Goal: Transaction & Acquisition: Purchase product/service

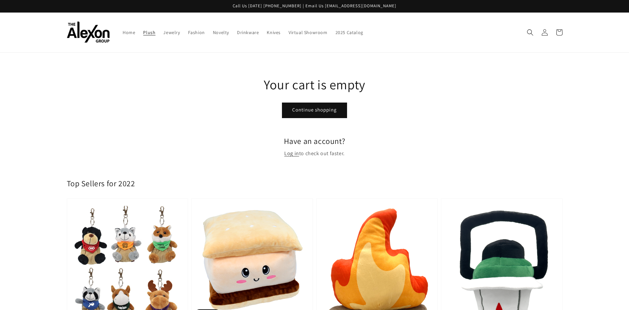
click at [153, 33] on span "Plush" at bounding box center [149, 32] width 12 height 6
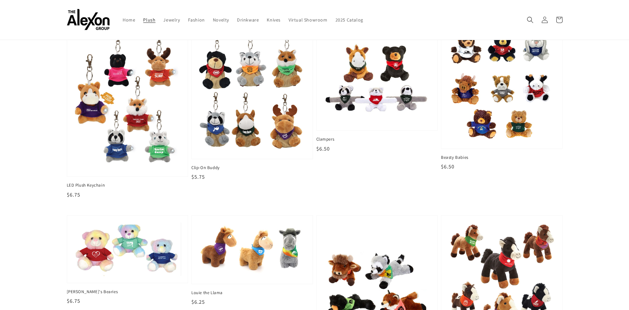
scroll to position [232, 0]
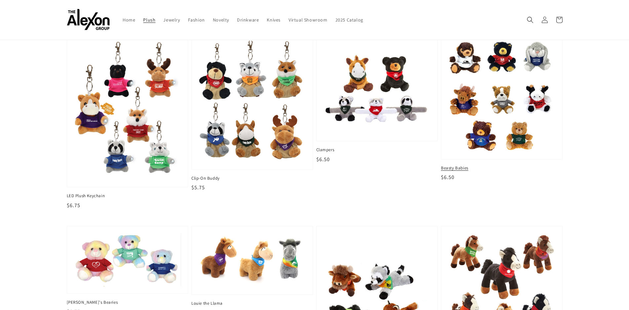
click at [499, 80] on img at bounding box center [502, 96] width 111 height 116
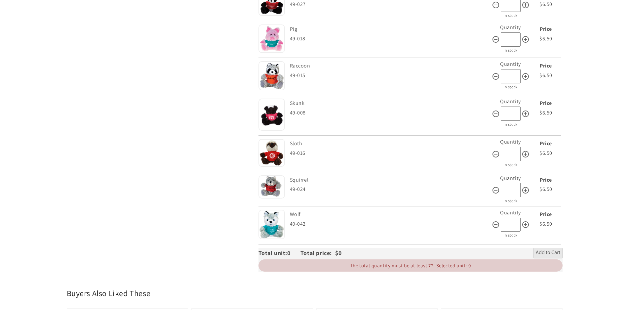
scroll to position [1224, 0]
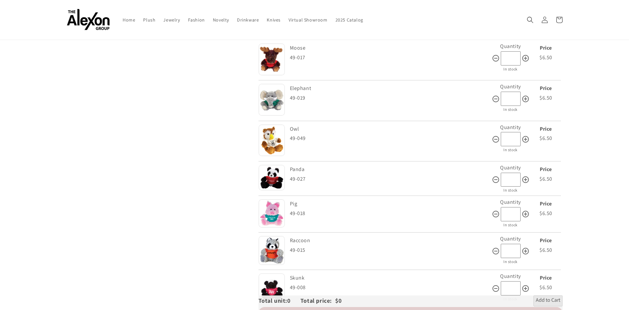
scroll to position [1058, 0]
